Goal: Task Accomplishment & Management: Complete application form

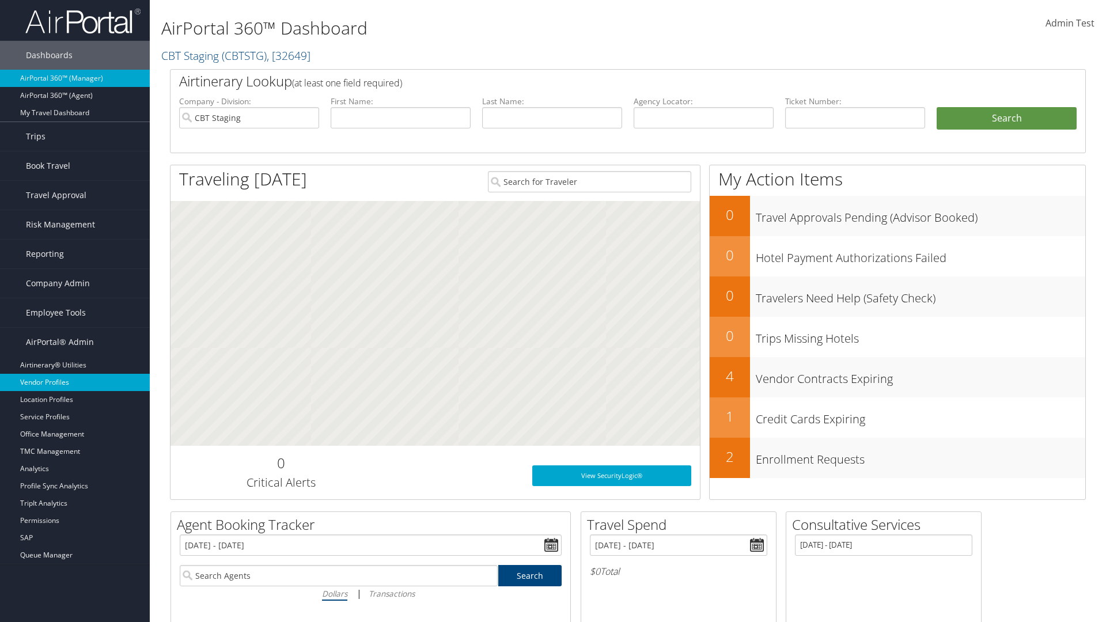
click at [75, 382] on link "Vendor Profiles" at bounding box center [75, 382] width 150 height 17
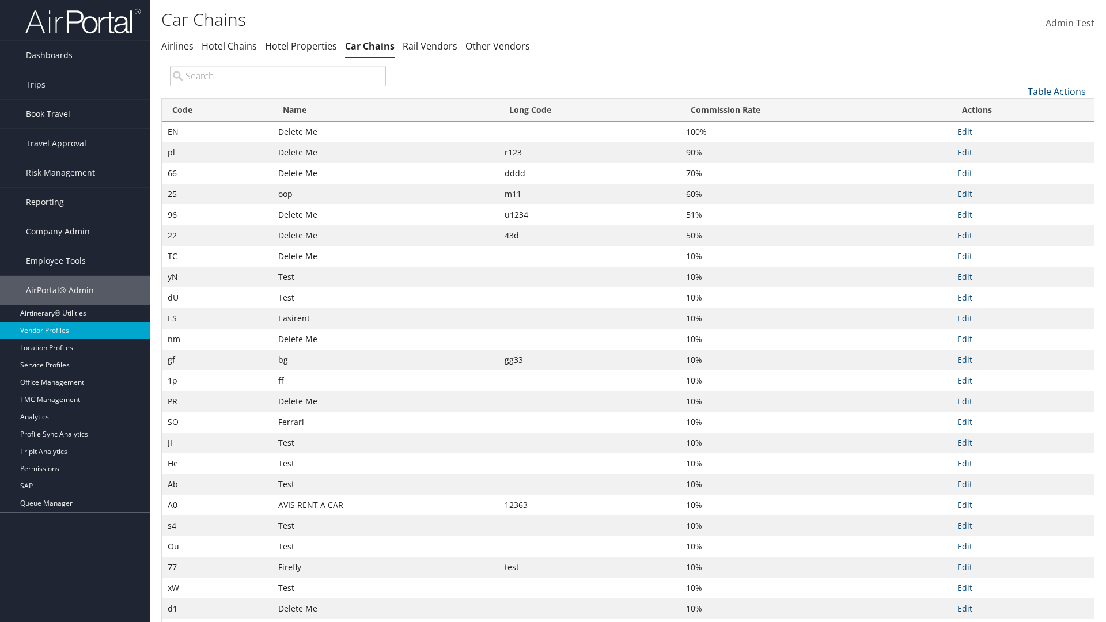
click at [1056, 91] on link "Table Actions" at bounding box center [1056, 91] width 58 height 13
click at [1018, 109] on link "New Record" at bounding box center [1017, 110] width 151 height 20
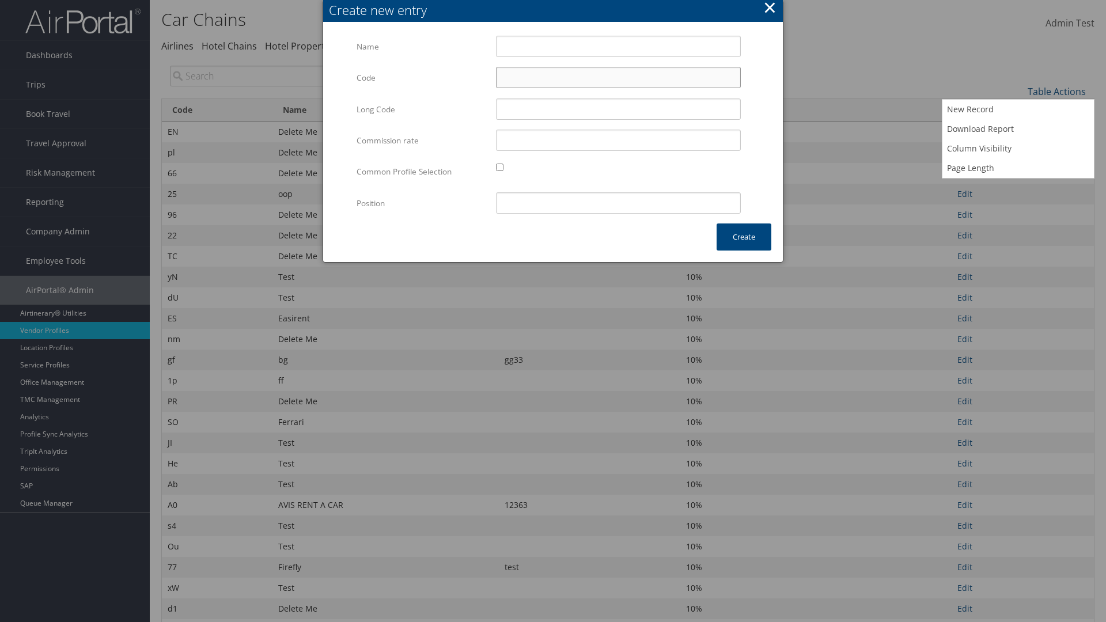
click at [618, 77] on input "Code" at bounding box center [618, 77] width 245 height 21
type input "_a"
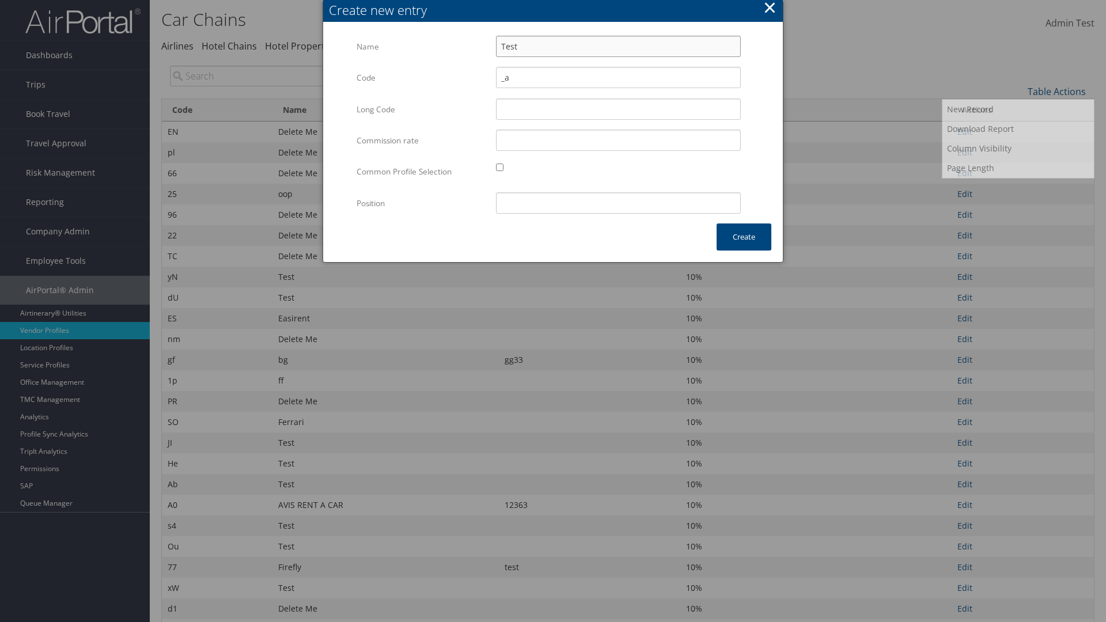
click at [618, 46] on input "Test" at bounding box center [618, 46] width 245 height 21
type input "Test"
type input "test"
type input "_a"
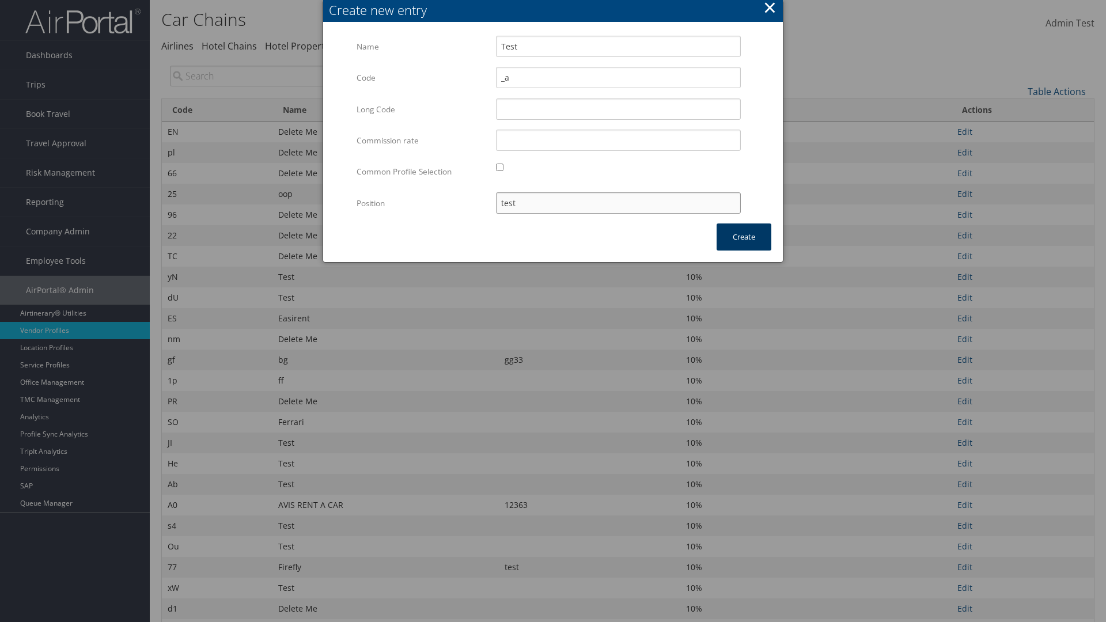
type input "test"
click at [744, 237] on button "Create" at bounding box center [743, 236] width 55 height 27
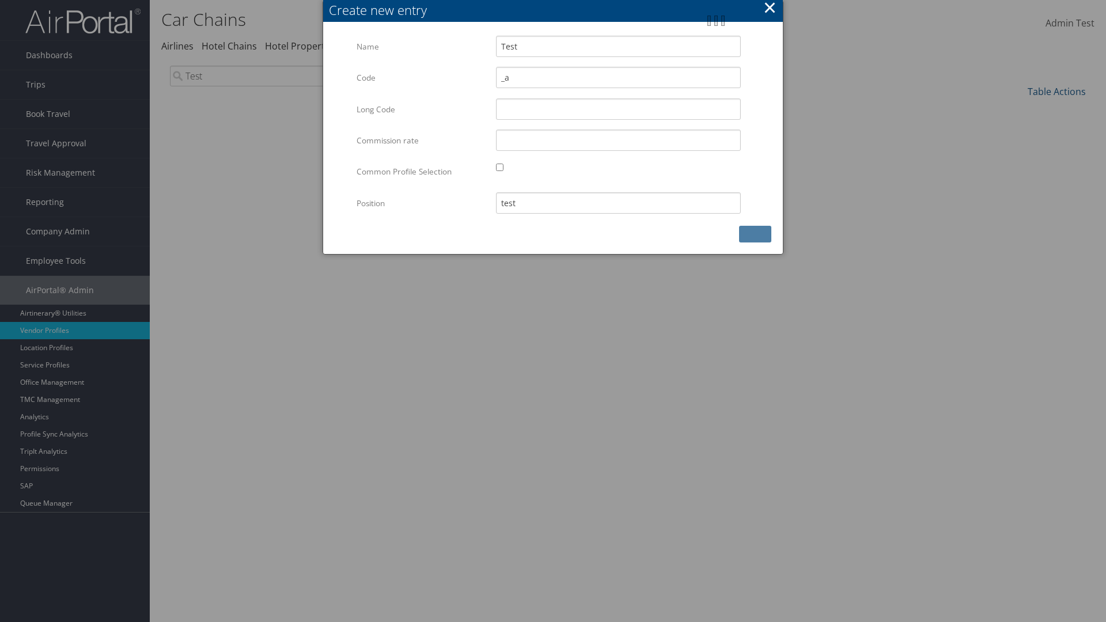
scroll to position [85, 0]
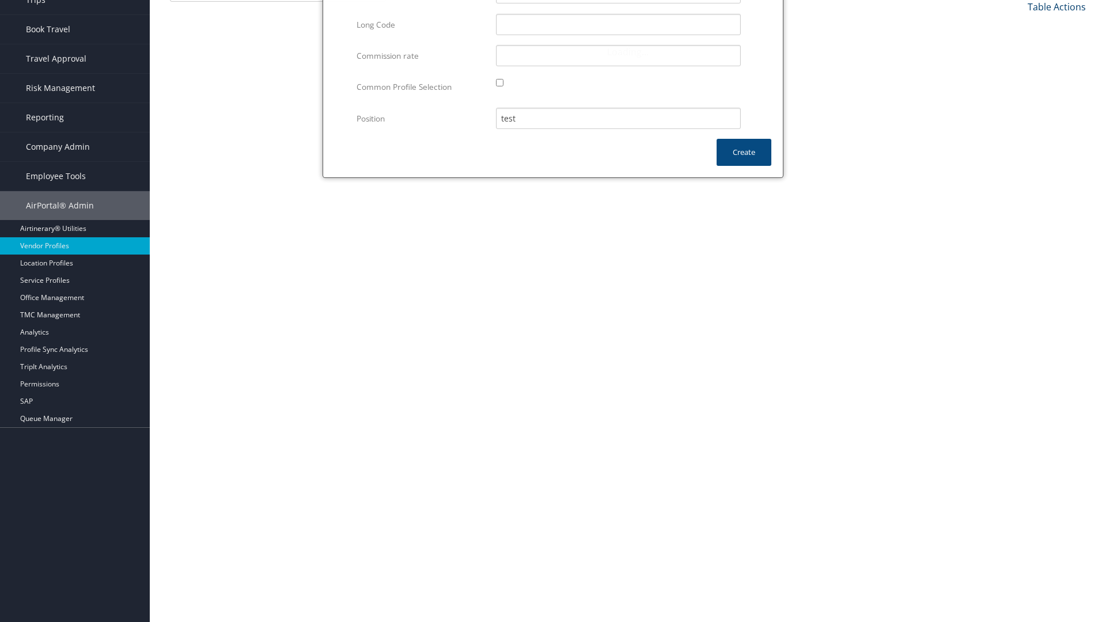
type input "Test"
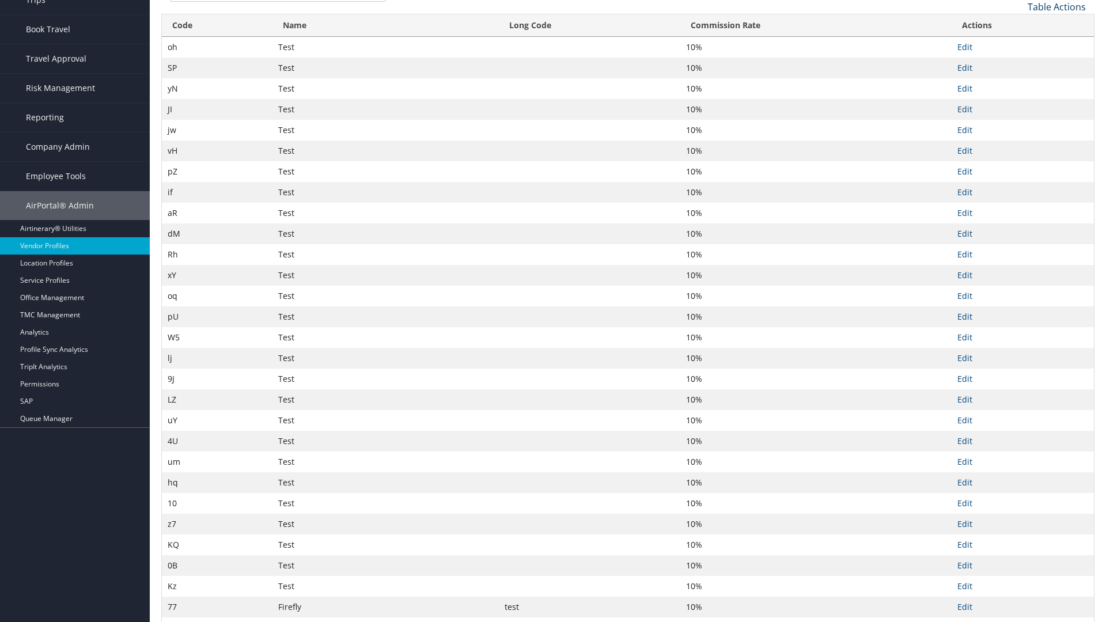
click at [1056, 6] on link "Table Actions" at bounding box center [1056, 7] width 58 height 13
click at [1018, 63] on link "Column Visibility" at bounding box center [1017, 64] width 151 height 20
click at [1018, 25] on link "Code" at bounding box center [1017, 26] width 151 height 20
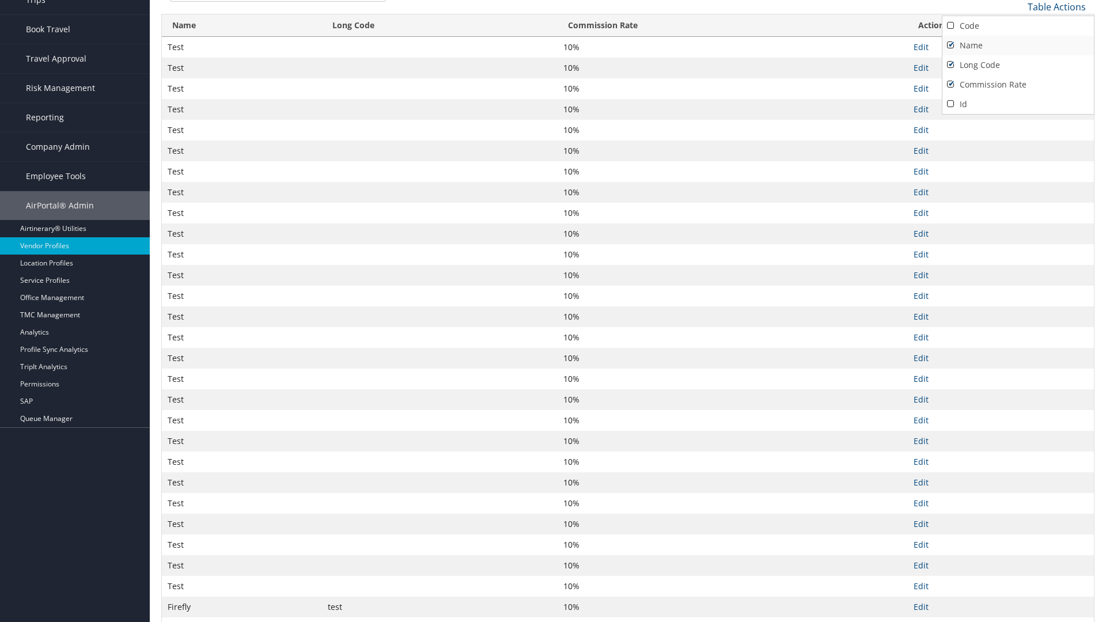
click at [1018, 45] on link "Name" at bounding box center [1017, 46] width 151 height 20
click at [1018, 65] on link "Long Code" at bounding box center [1017, 65] width 151 height 20
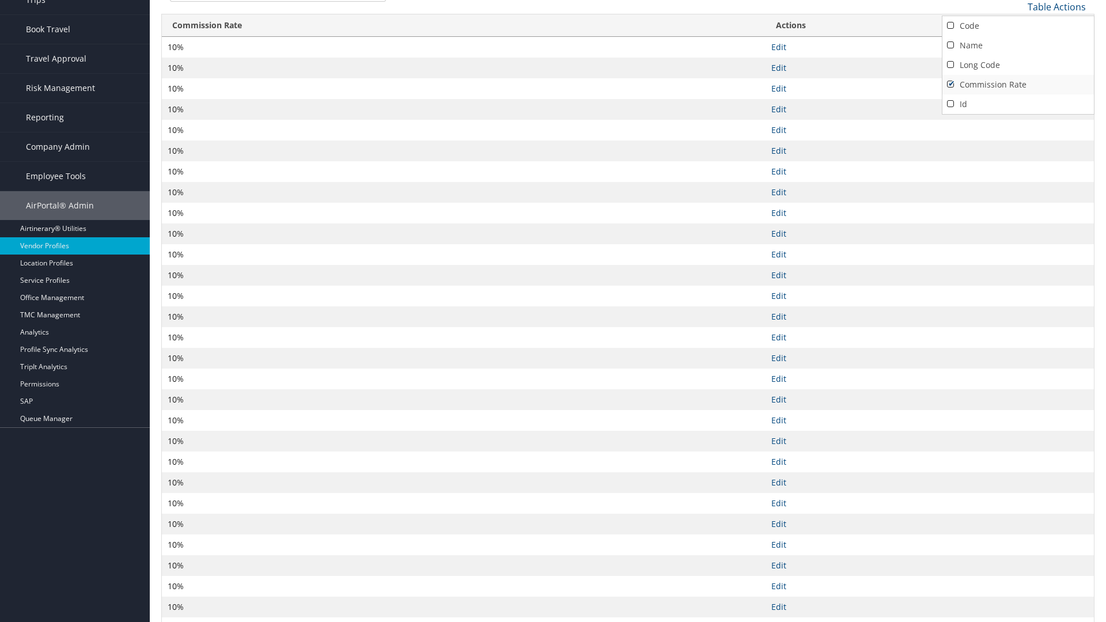
click at [1018, 84] on link "Commission Rate" at bounding box center [1017, 85] width 151 height 20
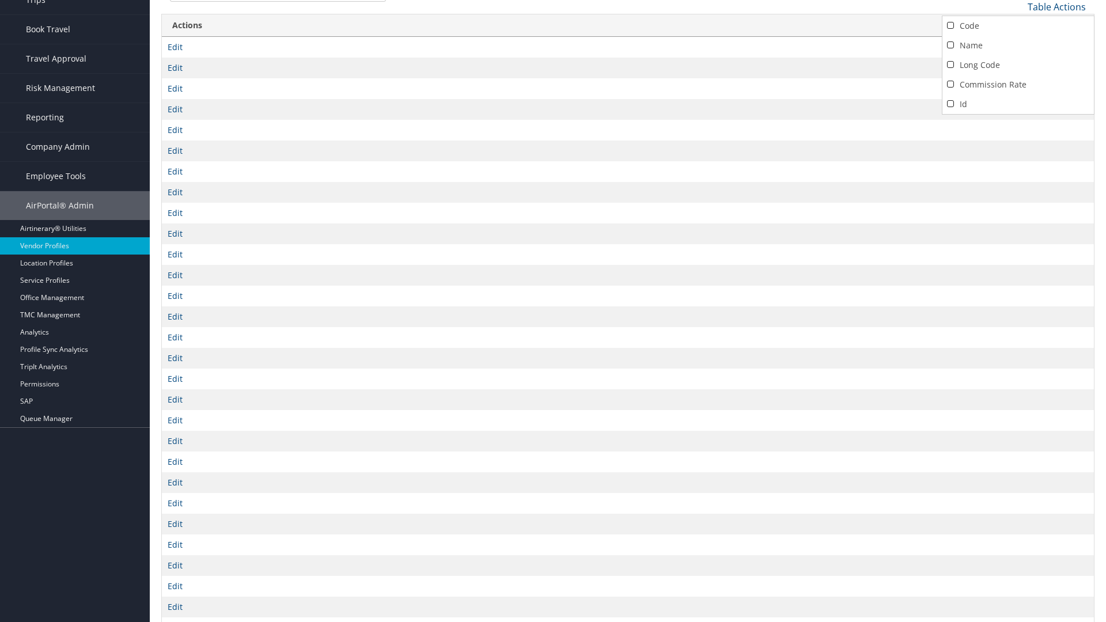
click at [553, 311] on div at bounding box center [553, 311] width 1106 height 622
click at [1056, 6] on link "Table Actions" at bounding box center [1056, 7] width 58 height 13
click at [1018, 63] on link "Column Visibility" at bounding box center [1017, 64] width 151 height 20
click at [1018, 25] on link "Code" at bounding box center [1017, 26] width 151 height 20
click at [1018, 45] on link "Name" at bounding box center [1017, 46] width 151 height 20
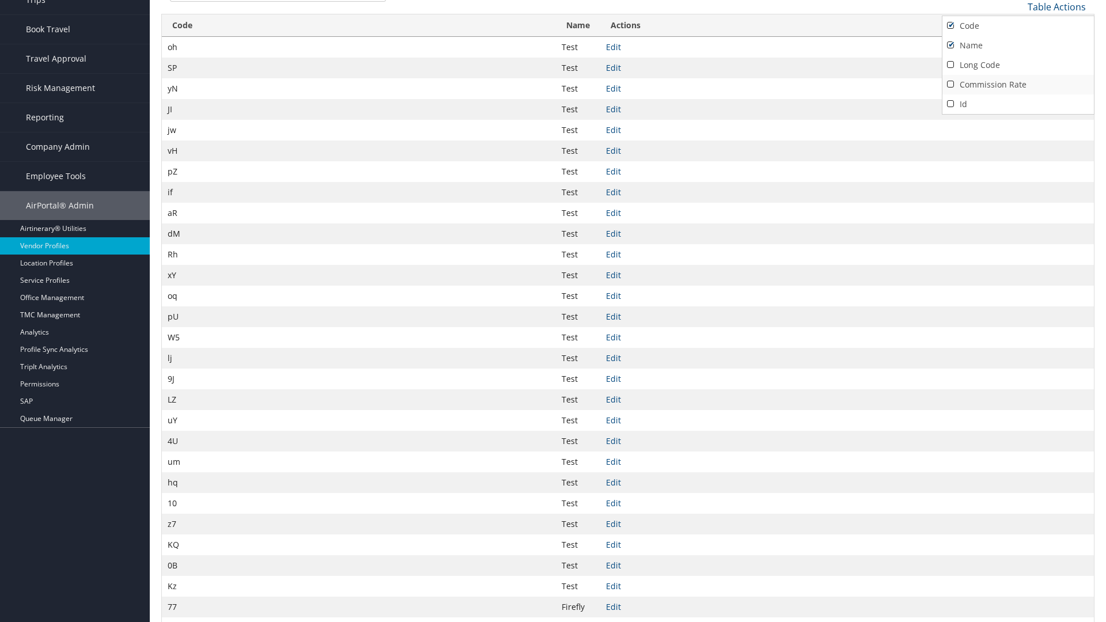
click at [1018, 65] on link "Long Code" at bounding box center [1017, 65] width 151 height 20
click at [1018, 84] on link "Commission Rate" at bounding box center [1017, 85] width 151 height 20
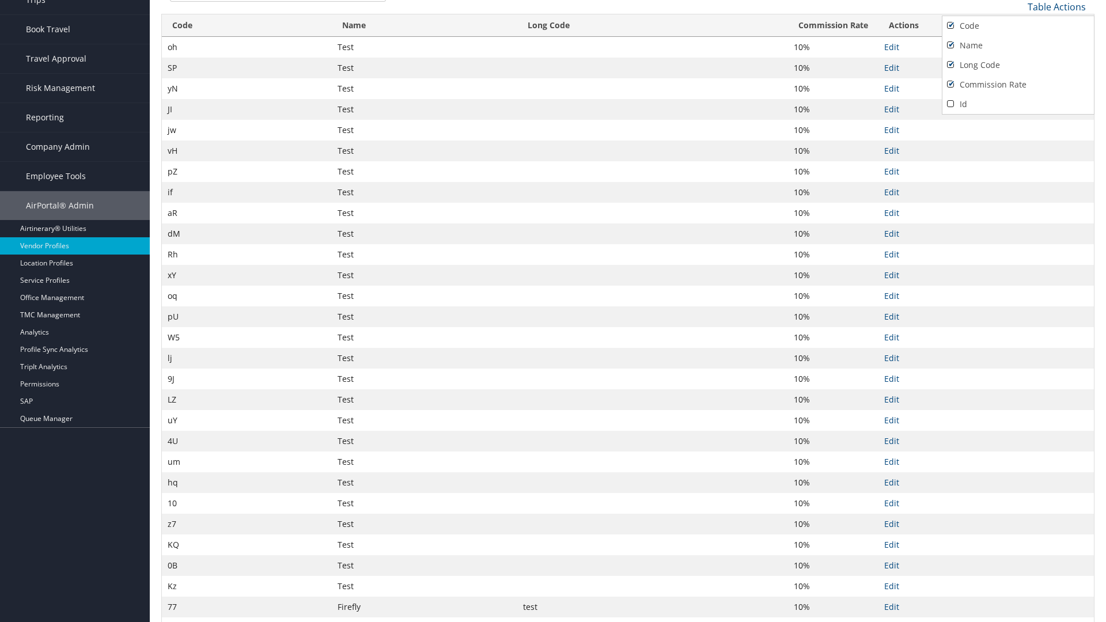
click at [553, 311] on div at bounding box center [553, 311] width 1106 height 622
